Goal: Task Accomplishment & Management: Complete application form

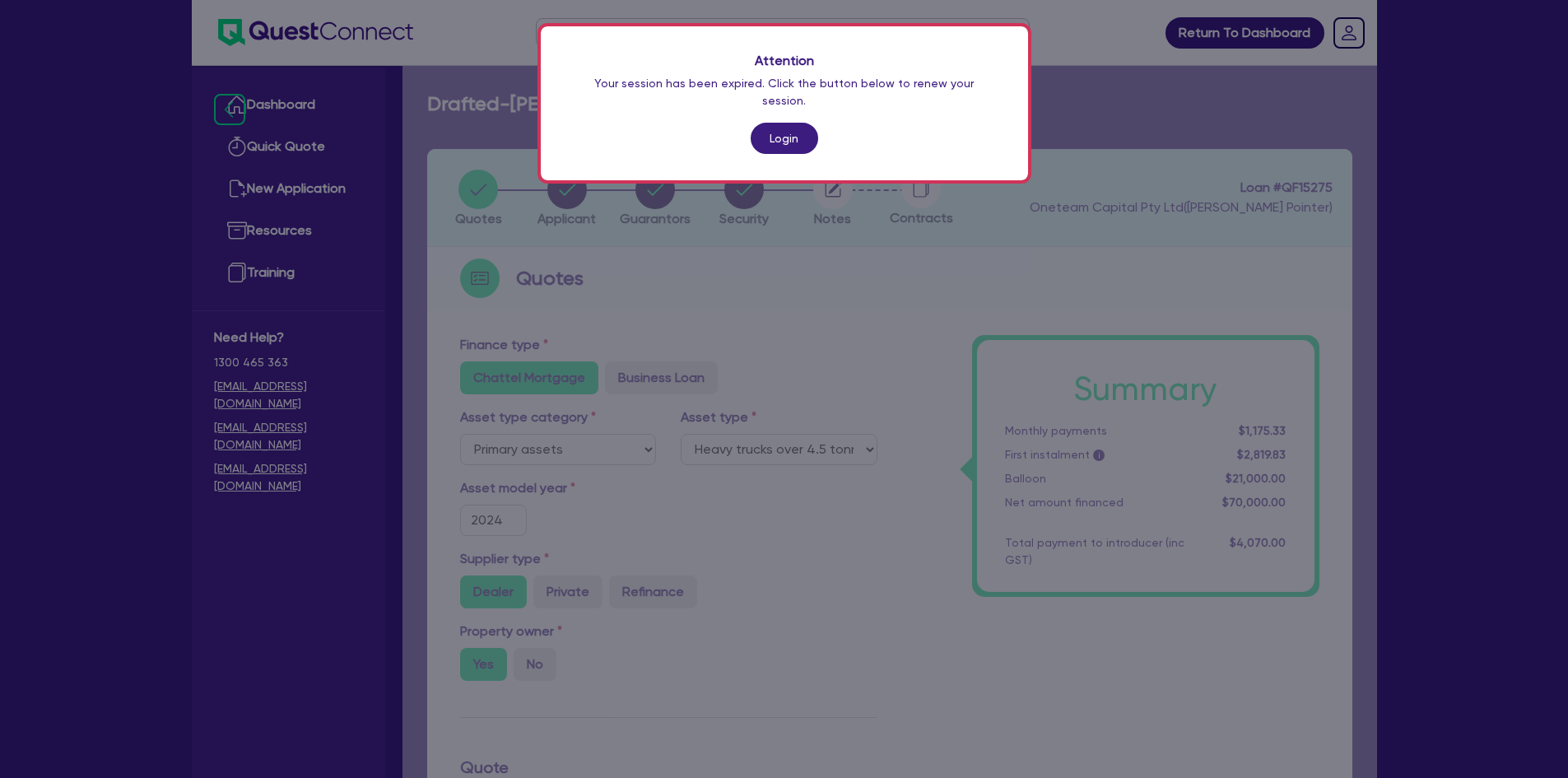
select select "PRIMARY_ASSETS"
select select "HEAVY_TRUCKS"
click at [793, 125] on link "Login" at bounding box center [785, 139] width 68 height 31
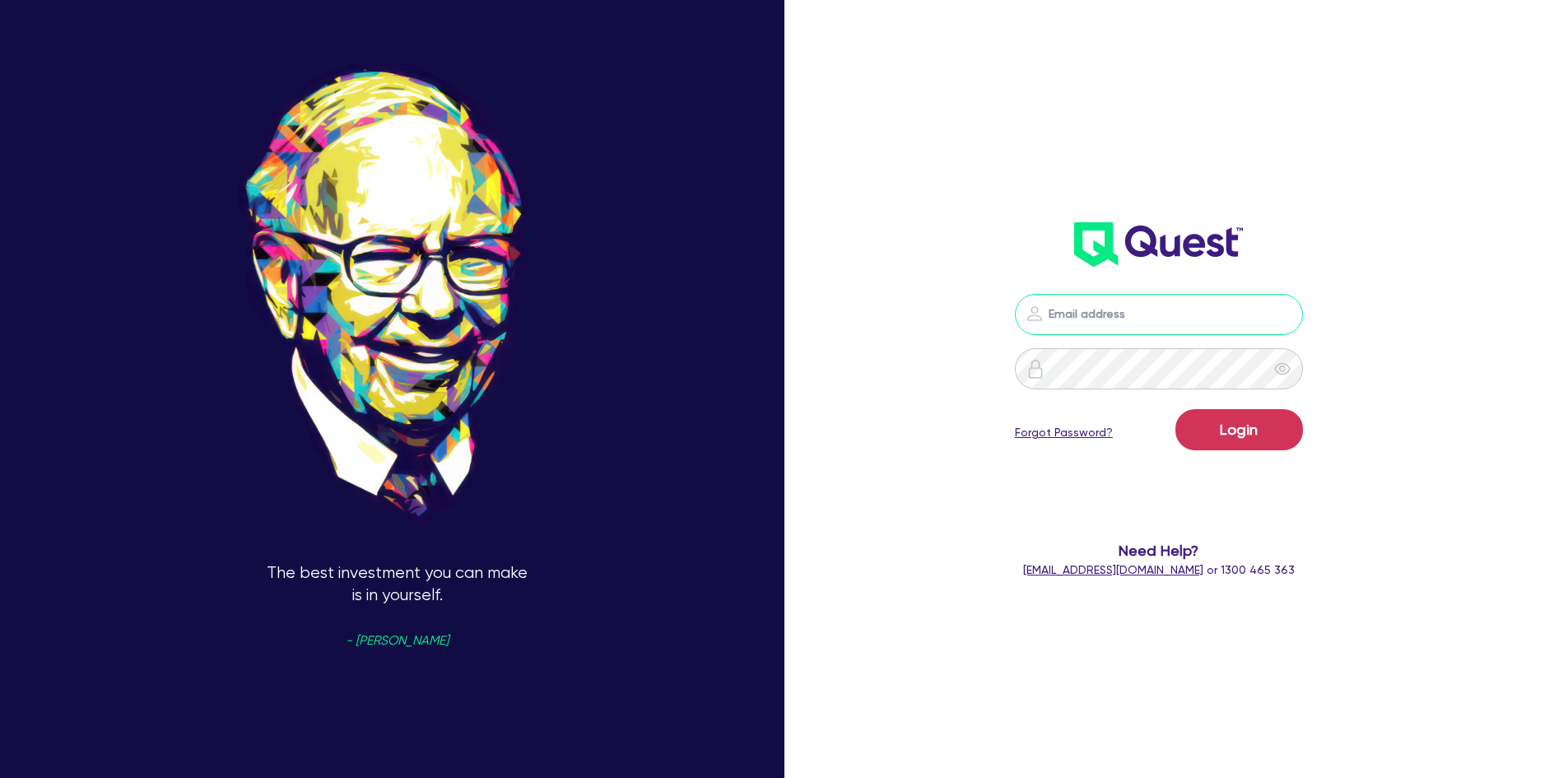
click at [1154, 324] on input "email" at bounding box center [1159, 314] width 288 height 41
